Goal: Task Accomplishment & Management: Complete application form

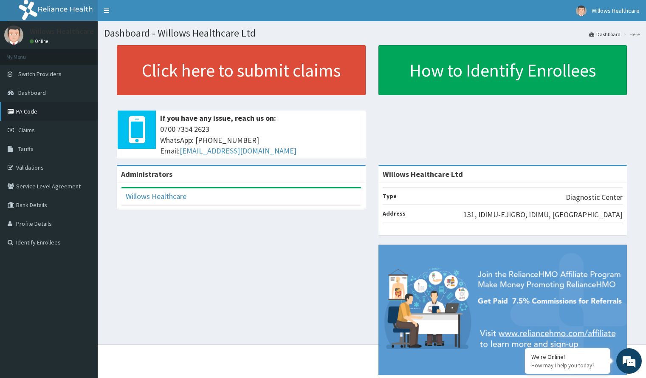
click at [62, 109] on link "PA Code" at bounding box center [49, 111] width 98 height 19
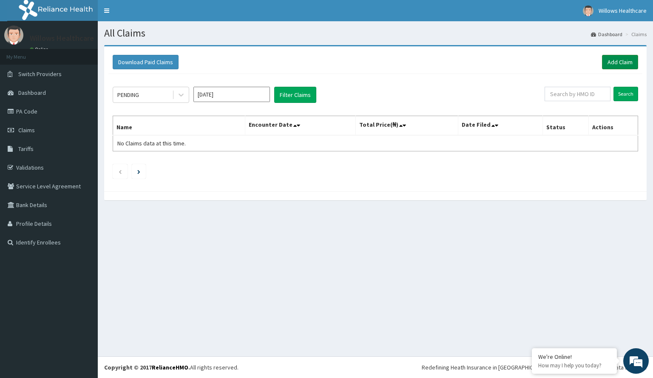
click at [617, 59] on link "Add Claim" at bounding box center [620, 62] width 36 height 14
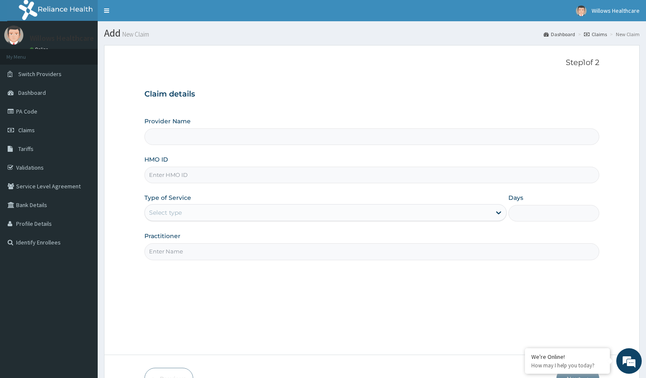
type input "Willows Healthcare Ltd"
click at [254, 176] on input "HMO ID" at bounding box center [371, 175] width 455 height 17
type input "CHL/10154/B"
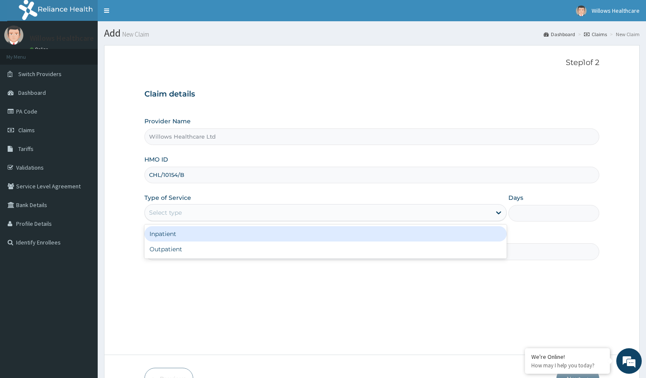
click at [305, 212] on div "Select type" at bounding box center [318, 213] width 346 height 14
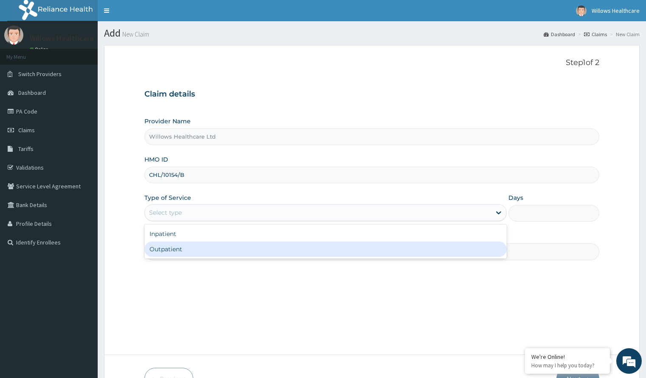
click at [297, 244] on div "Outpatient" at bounding box center [325, 248] width 362 height 15
type input "1"
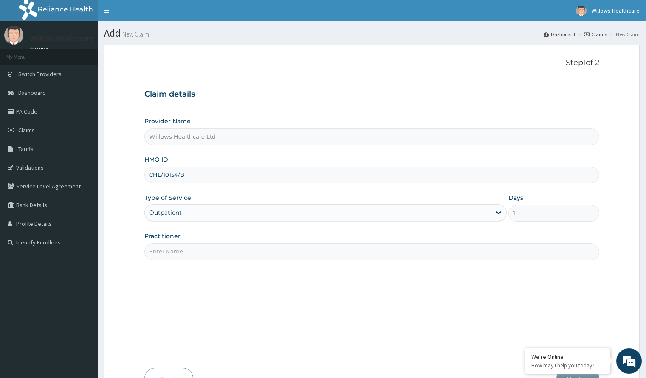
click at [291, 254] on input "Practitioner" at bounding box center [371, 251] width 455 height 17
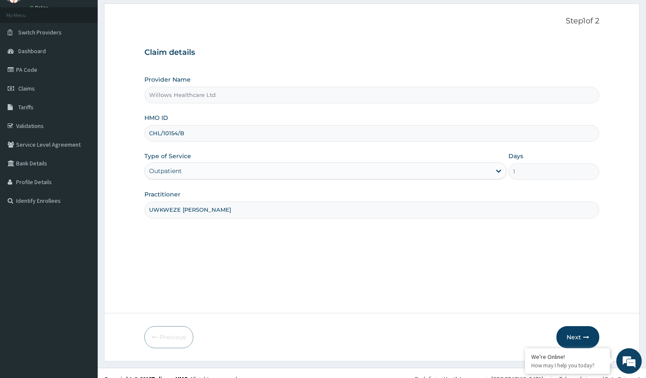
scroll to position [53, 0]
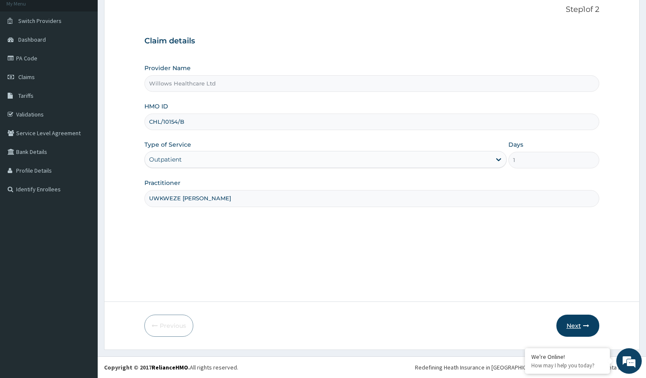
type input "UWKWEZE LOUIS"
click at [561, 321] on button "Next" at bounding box center [577, 325] width 43 height 22
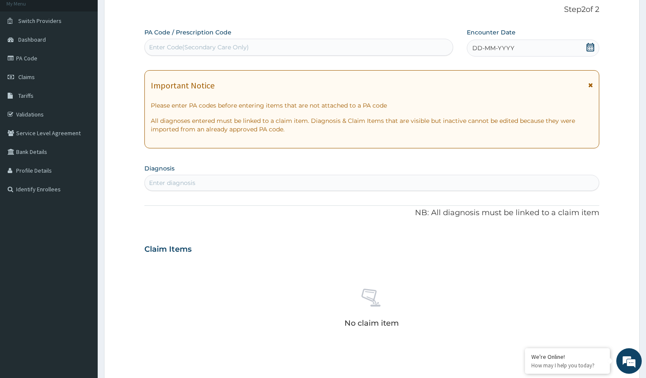
click at [362, 45] on div "Enter Code(Secondary Care Only)" at bounding box center [299, 47] width 308 height 14
paste input "PA/05C6E1"
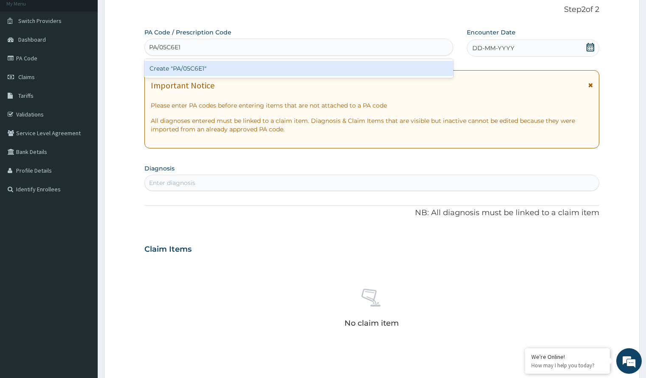
type input "PA/05C6E1"
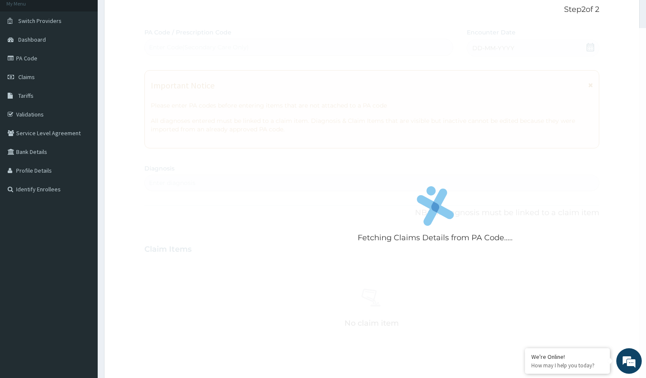
click at [525, 40] on div "Fetching Claims Details from PA Code..... PA Code / Prescription Code Enter Cod…" at bounding box center [371, 248] width 455 height 440
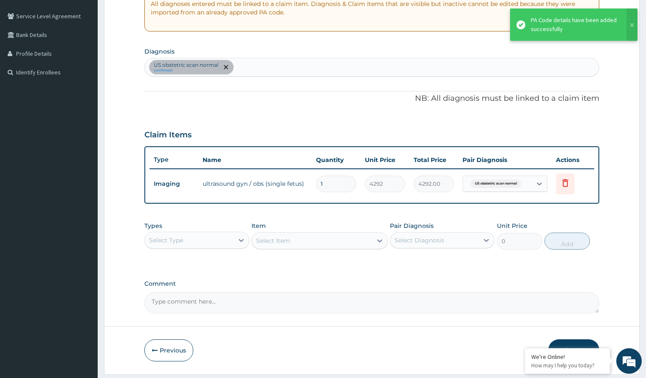
scroll to position [174, 0]
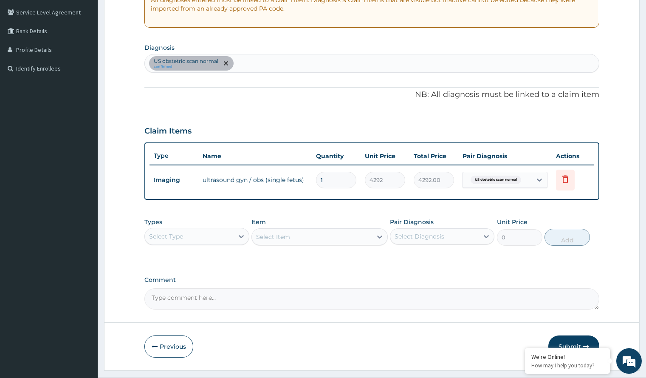
drag, startPoint x: 646, startPoint y: 220, endPoint x: 652, endPoint y: 258, distance: 38.3
click at [646, 258] on html "R EL Toggle navigation Willows Healthcare Willows Healthcare - willowshealthcar…" at bounding box center [323, 112] width 646 height 572
click at [468, 346] on div "Previous Submit" at bounding box center [371, 346] width 455 height 22
click at [568, 336] on button "Submit" at bounding box center [573, 346] width 51 height 22
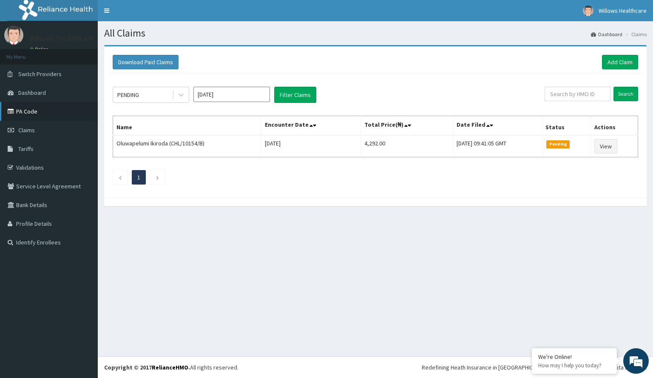
click at [57, 111] on link "PA Code" at bounding box center [49, 111] width 98 height 19
click at [619, 59] on link "Add Claim" at bounding box center [620, 62] width 36 height 14
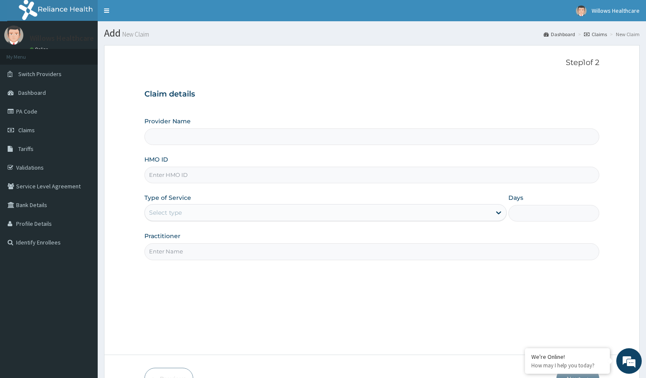
type input "Willows Healthcare Ltd"
click at [246, 169] on input "HMO ID" at bounding box center [371, 175] width 455 height 17
type input "PPR/10022/B"
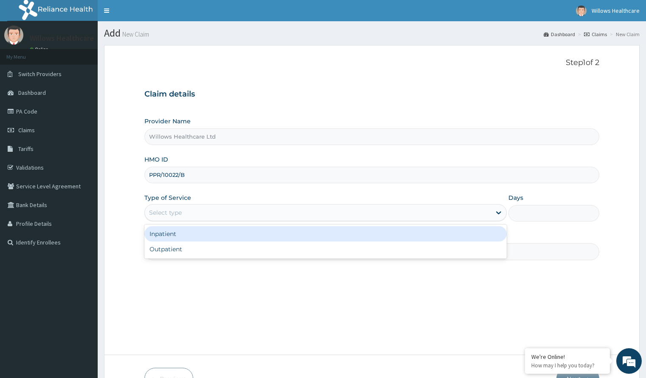
click at [279, 215] on div "Select type" at bounding box center [318, 213] width 346 height 14
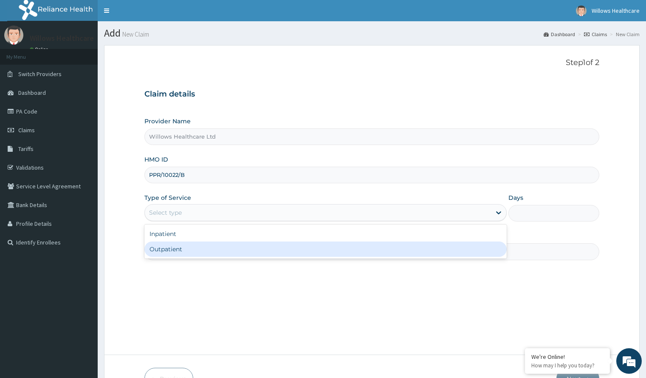
click at [274, 250] on div "Outpatient" at bounding box center [325, 248] width 362 height 15
type input "1"
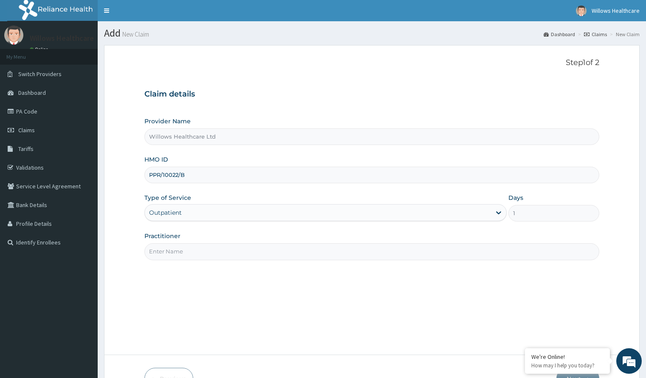
click at [274, 250] on input "Practitioner" at bounding box center [371, 251] width 455 height 17
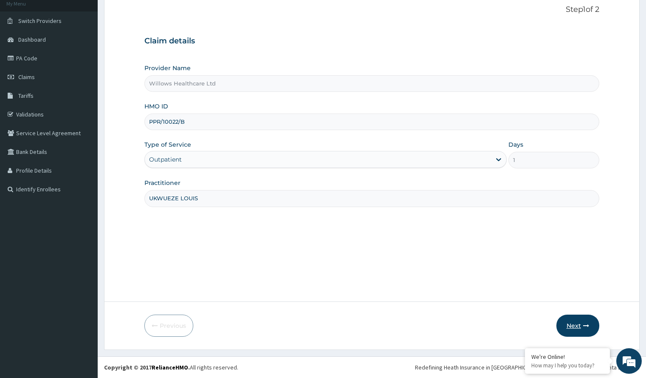
type input "UKWUEZE LOUIS"
click at [582, 316] on button "Next" at bounding box center [577, 325] width 43 height 22
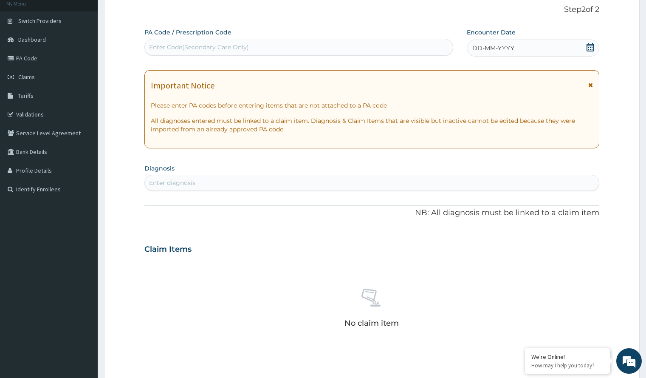
click at [261, 40] on div "Enter Code(Secondary Care Only)" at bounding box center [298, 47] width 309 height 17
paste input "PA/6C3881"
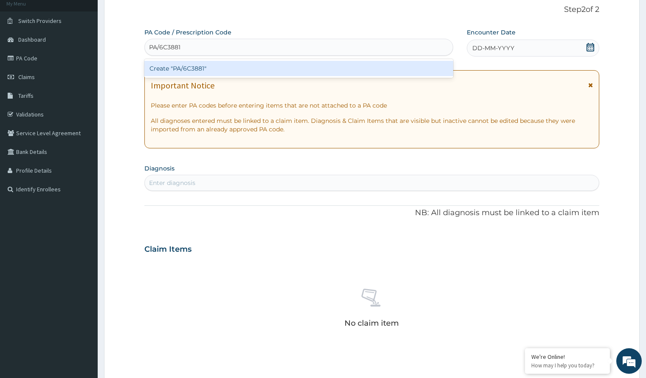
type input "PA/6C3881"
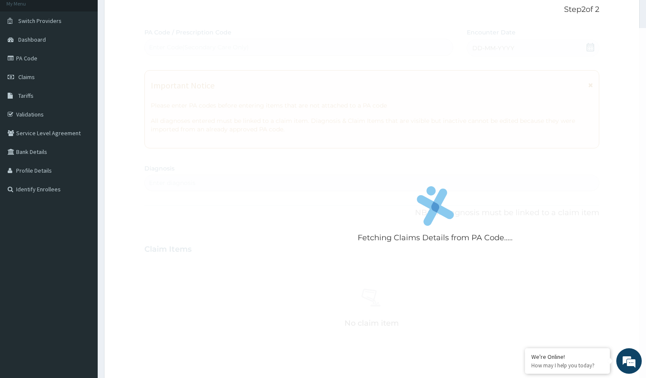
click at [485, 45] on div "Fetching Claims Details from PA Code..... PA Code / Prescription Code Enter Cod…" at bounding box center [371, 248] width 455 height 440
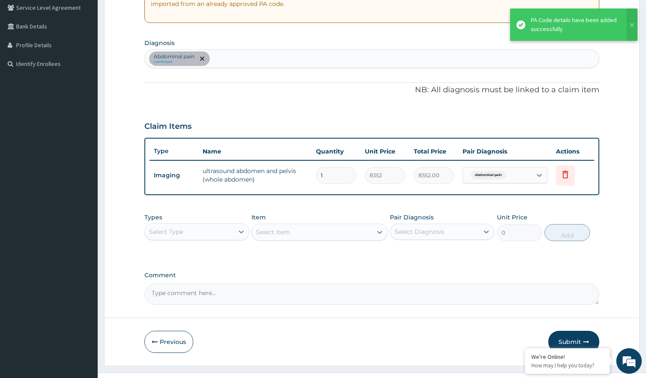
scroll to position [195, 0]
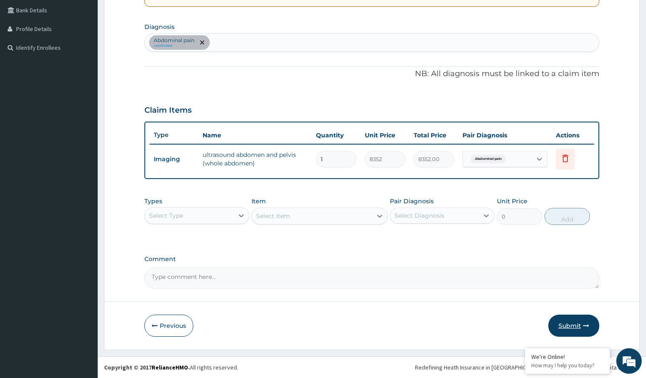
click at [576, 325] on button "Submit" at bounding box center [573, 325] width 51 height 22
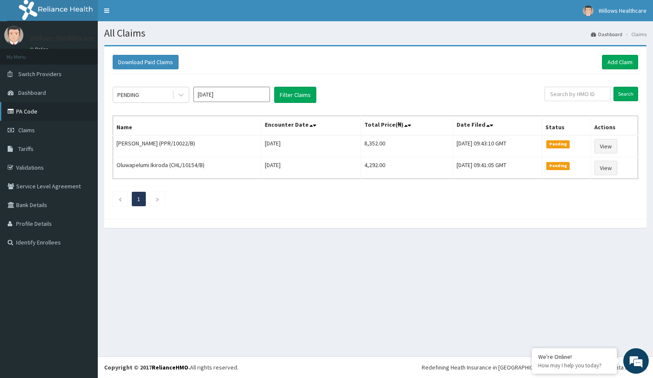
click at [62, 115] on link "PA Code" at bounding box center [49, 111] width 98 height 19
